Goal: Find specific page/section: Find specific page/section

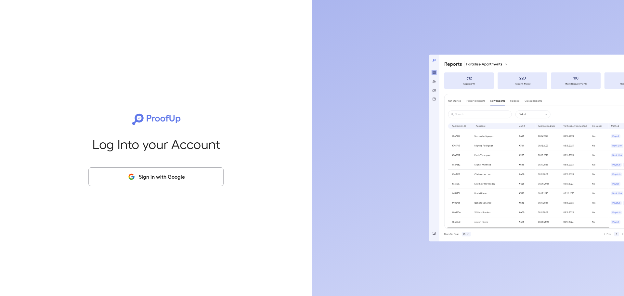
click at [149, 184] on button "Sign in with Google" at bounding box center [155, 176] width 135 height 19
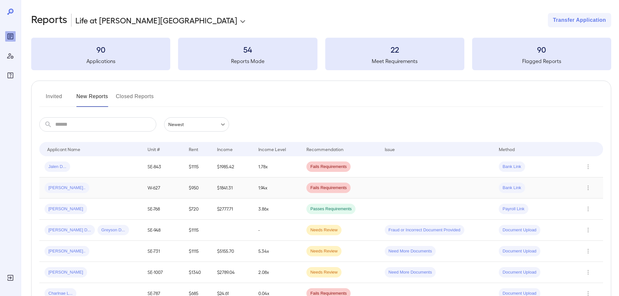
click at [110, 189] on div "[PERSON_NAME].." at bounding box center [91, 188] width 93 height 10
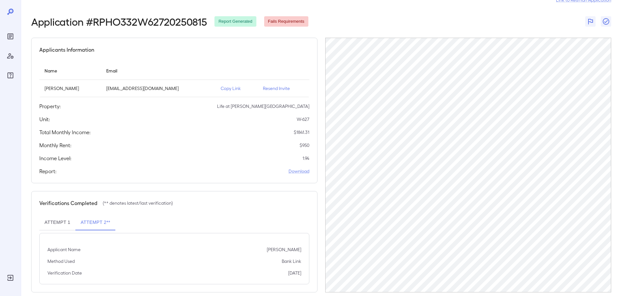
scroll to position [30, 0]
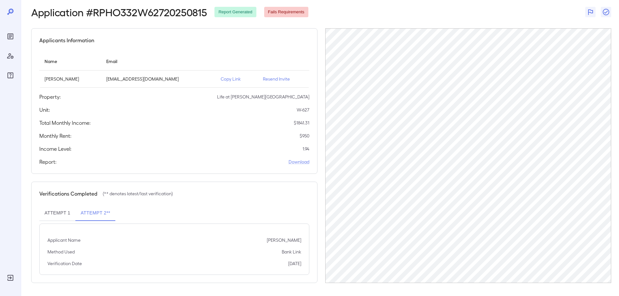
click at [239, 79] on p "Copy Link" at bounding box center [237, 79] width 32 height 6
click at [235, 78] on p "Copy Link" at bounding box center [237, 79] width 32 height 6
